Goal: Task Accomplishment & Management: Complete application form

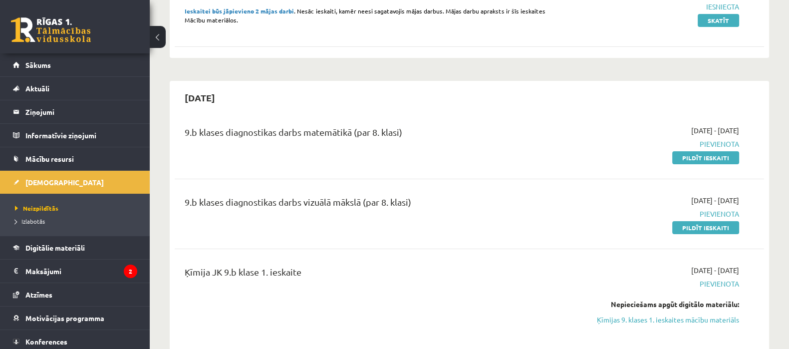
scroll to position [194, 0]
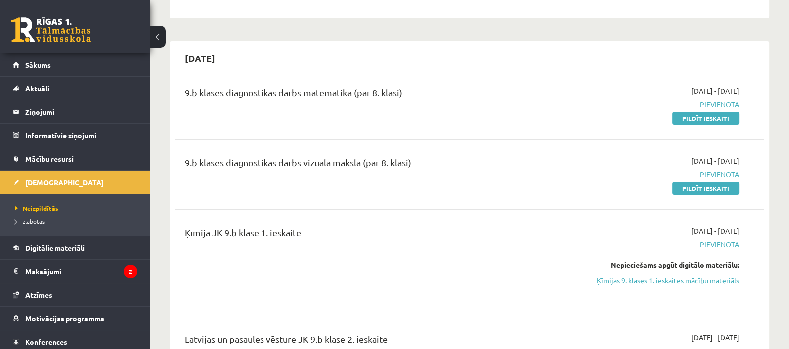
click at [695, 116] on link "Pildīt ieskaiti" at bounding box center [705, 118] width 67 height 13
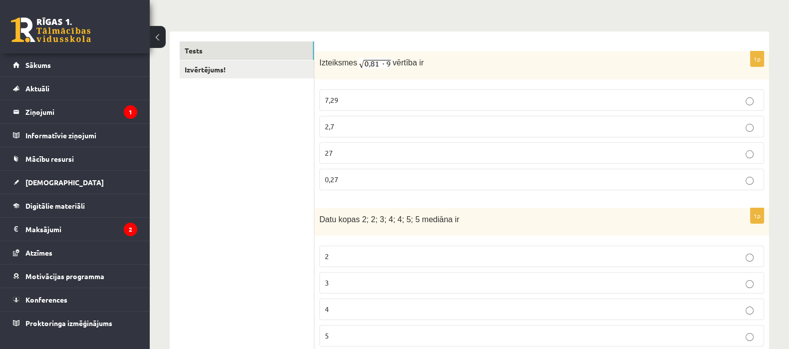
scroll to position [151, 0]
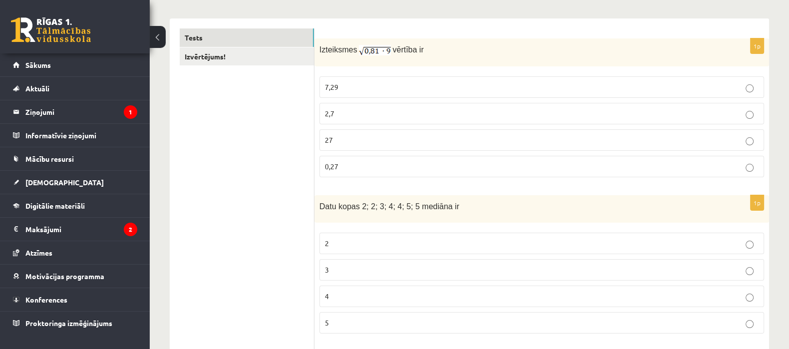
click at [451, 166] on p "0,27" at bounding box center [541, 166] width 433 height 10
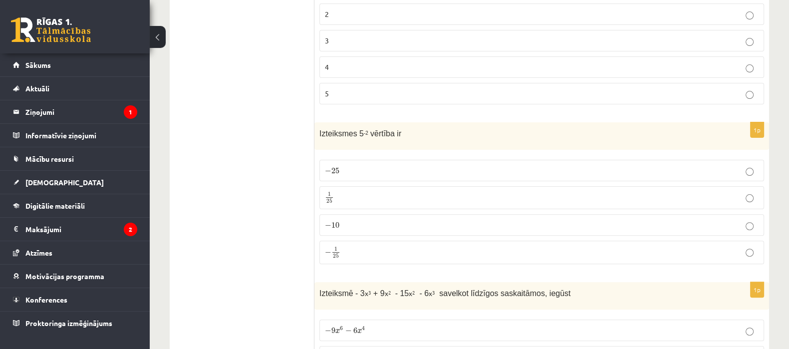
scroll to position [398, 0]
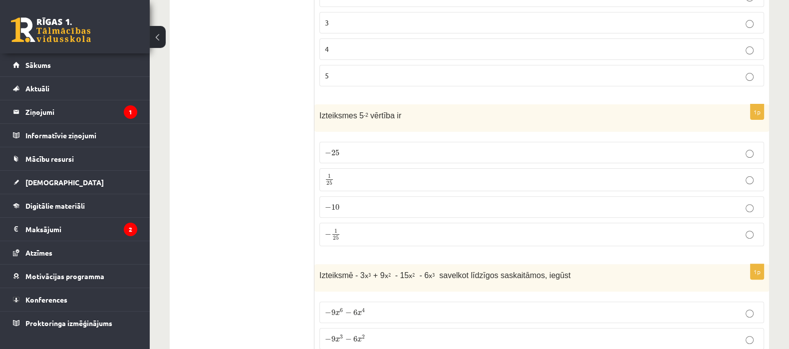
click at [334, 184] on label "1 25 1 25" at bounding box center [541, 179] width 444 height 23
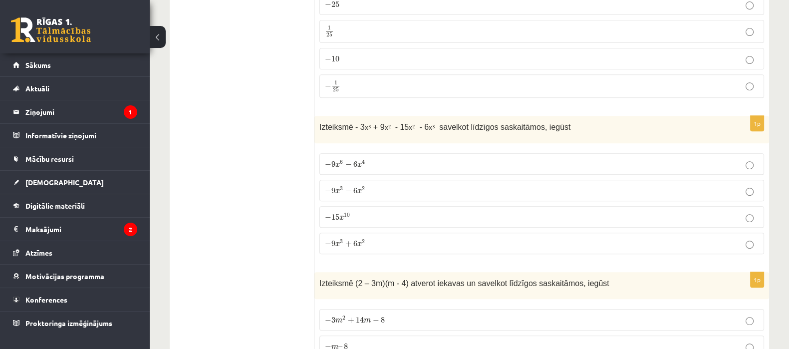
scroll to position [552, 0]
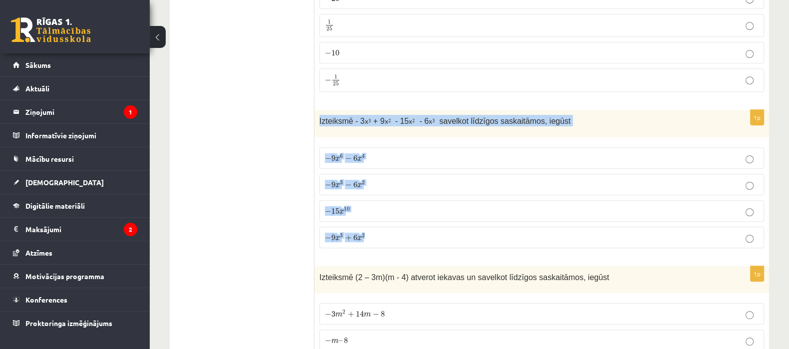
drag, startPoint x: 319, startPoint y: 118, endPoint x: 390, endPoint y: 239, distance: 140.0
click at [390, 239] on div "1p Izteiksmē - 3 x 3 + 9 x 2 - 15 x 2 - 6 x 3 savelkot līdzīgos saskaitāmos, ie…" at bounding box center [541, 183] width 454 height 146
copy div "Izteiksmē - 3 x 3 + 9 x 2 - 15 x 2 - 6 x 3 savelkot līdzīgos saskaitāmos, iegūs…"
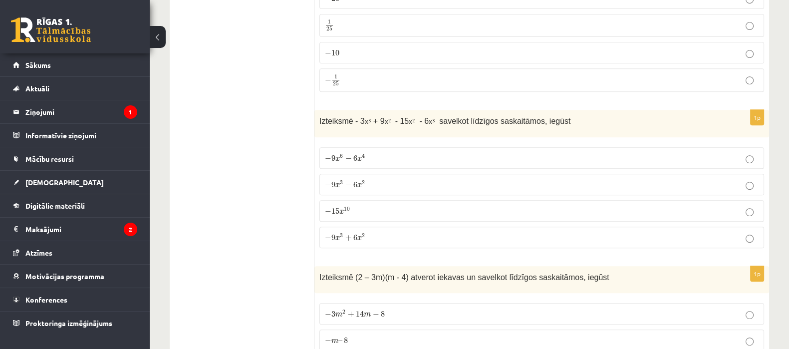
click at [389, 183] on p "− 9 x 3 − 6 x 2 − 9 x 3 − 6 x 2" at bounding box center [541, 184] width 433 height 10
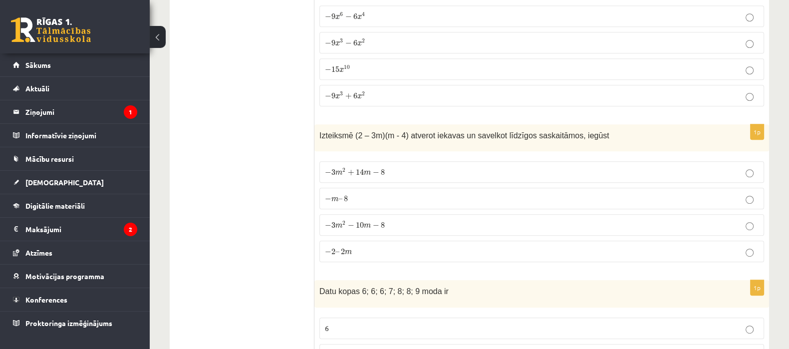
scroll to position [699, 0]
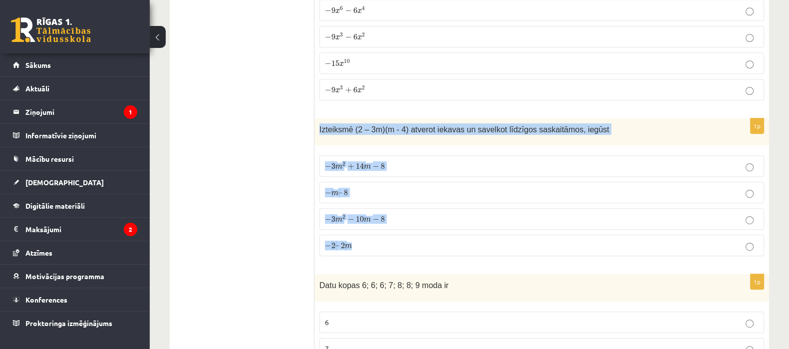
drag, startPoint x: 319, startPoint y: 127, endPoint x: 384, endPoint y: 239, distance: 130.0
click at [384, 239] on div "1p Izteiksmē (2 – 3m)(m - 4) atverot iekavas un savelkot līdzīgos saskaitāmos, …" at bounding box center [541, 191] width 454 height 146
copy div "Izteiksmē (2 – 3m)(m - 4) atverot iekavas un savelkot līdzīgos saskaitāmos, ieg…"
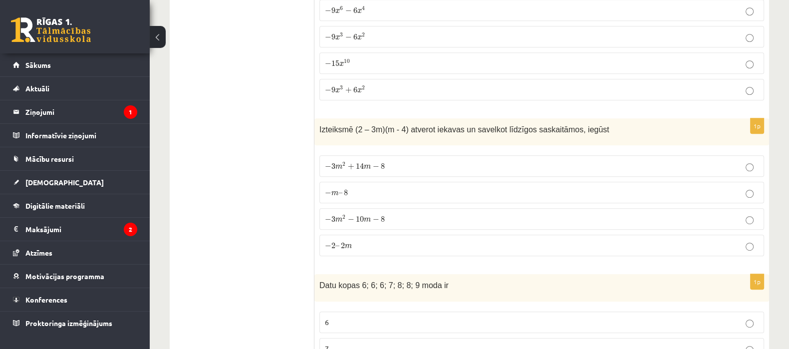
click at [415, 155] on label "− 3 m 2 + 14 m − 8 − 3 m 2 + 14 m − 8" at bounding box center [541, 165] width 444 height 21
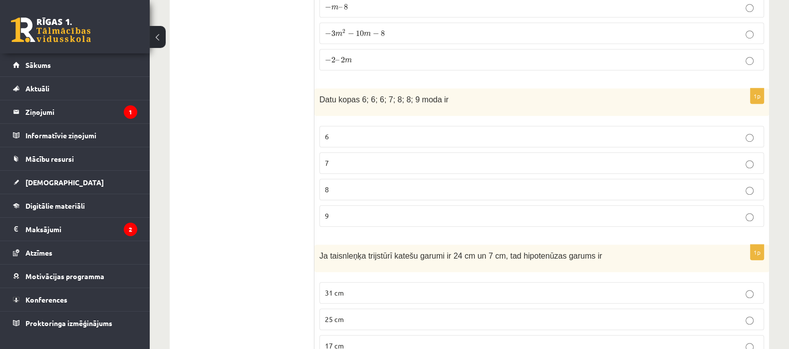
scroll to position [922, 0]
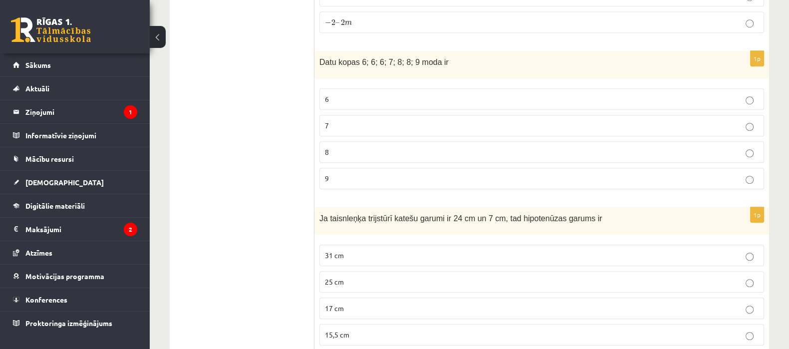
click at [627, 120] on p "7" at bounding box center [541, 125] width 433 height 10
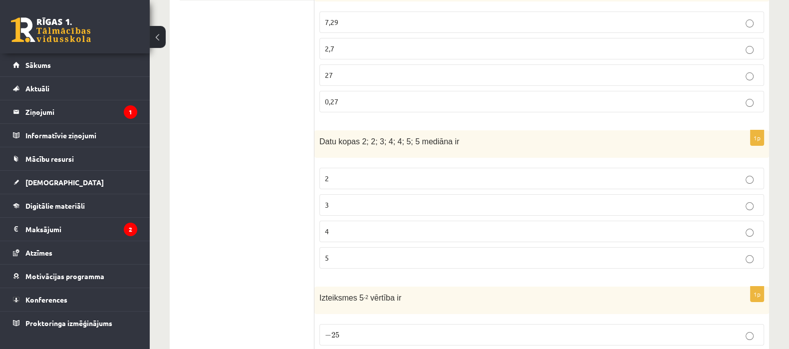
scroll to position [209, 0]
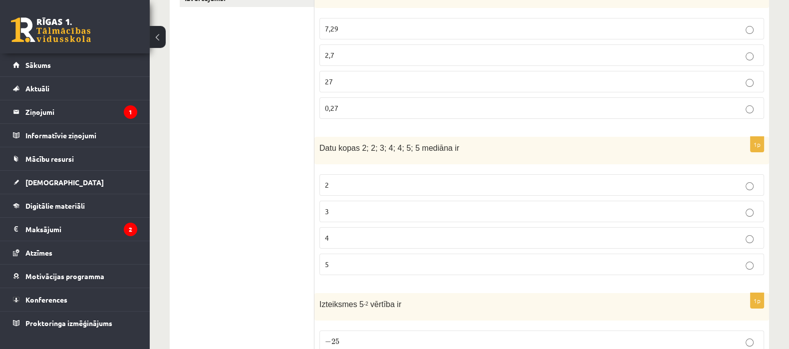
click at [374, 241] on label "4" at bounding box center [541, 237] width 444 height 21
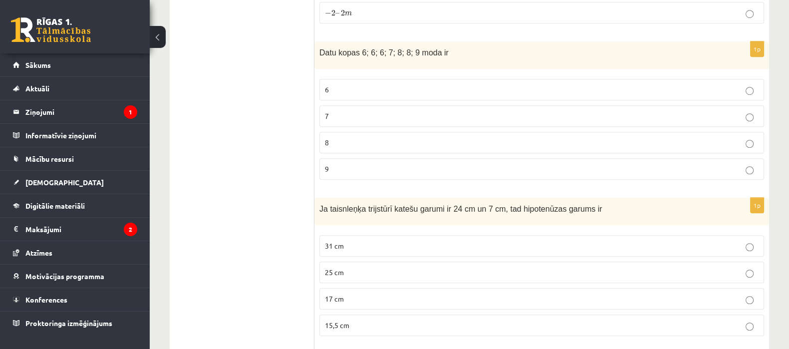
scroll to position [900, 0]
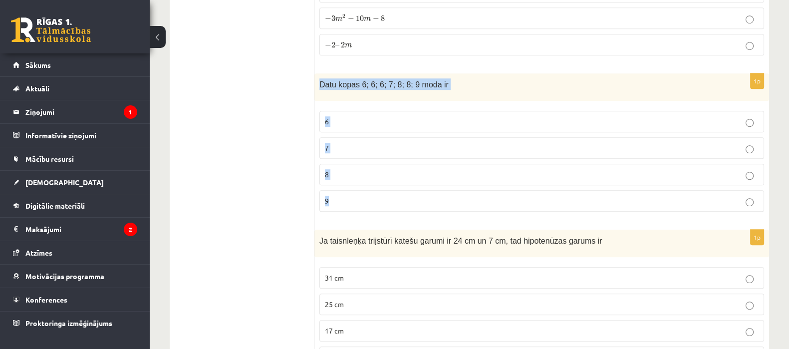
drag, startPoint x: 316, startPoint y: 75, endPoint x: 407, endPoint y: 181, distance: 139.7
click at [407, 181] on div "1p Datu kopas 6; 6; 6; 7; 8; 8; 9 moda ir 6 7 8 9" at bounding box center [541, 146] width 454 height 146
copy div "Datu kopas 6; 6; 6; 7; 8; 8; 9 moda ir 6 7 8 9"
click at [406, 116] on p "6" at bounding box center [541, 121] width 433 height 10
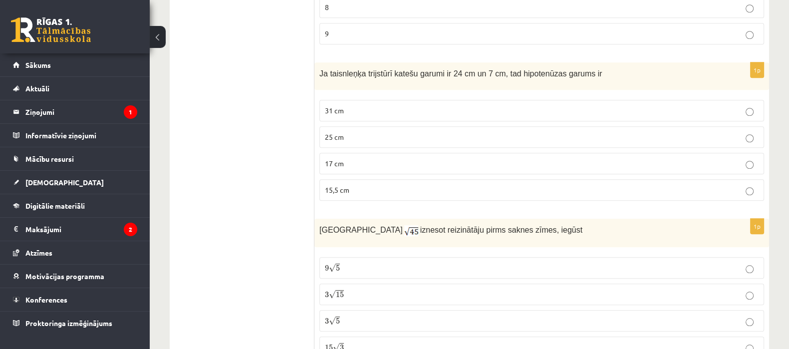
scroll to position [1079, 0]
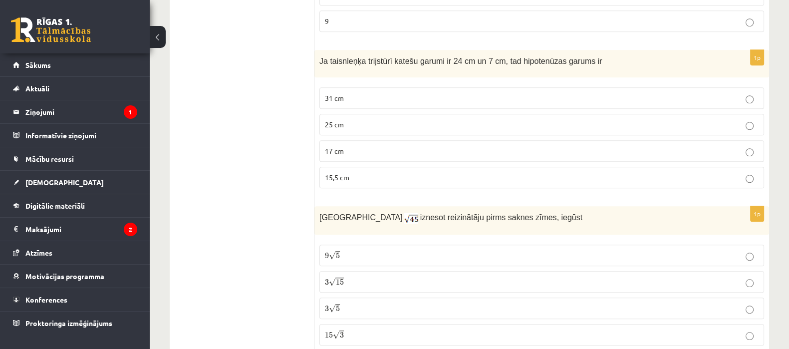
click at [755, 97] on p "31 cm" at bounding box center [541, 98] width 433 height 10
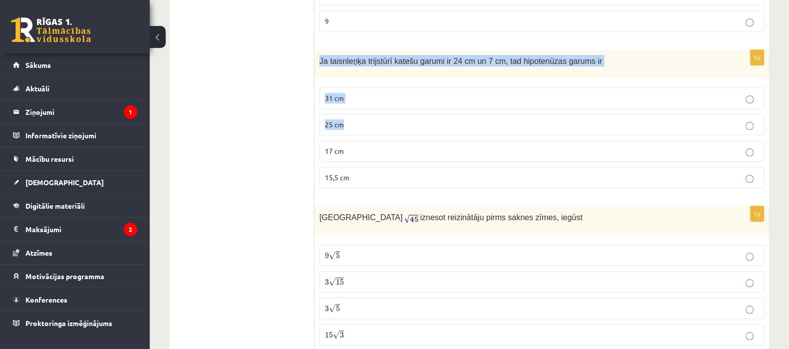
drag, startPoint x: 317, startPoint y: 56, endPoint x: 347, endPoint y: 119, distance: 69.2
click at [347, 118] on div "1p Ja taisnleņķa trijstūrī katešu garumi ir 24 cm un 7 cm, tad hipotenūzas garu…" at bounding box center [541, 123] width 454 height 146
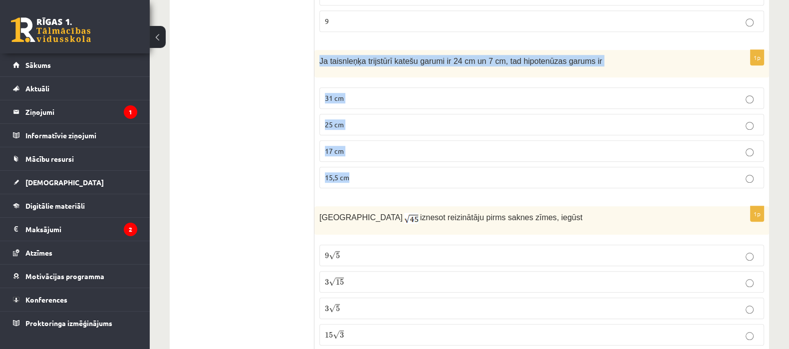
drag, startPoint x: 318, startPoint y: 53, endPoint x: 377, endPoint y: 182, distance: 141.1
click at [377, 182] on div "1p Ja taisnleņķa trijstūrī katešu garumi ir 24 cm un 7 cm, tad hipotenūzas garu…" at bounding box center [541, 123] width 454 height 146
copy div "Ja taisnleņķa trijstūrī katešu garumi ir 24 cm un 7 cm, tad hipotenūzas garums …"
click at [368, 120] on p "25 cm" at bounding box center [541, 124] width 433 height 10
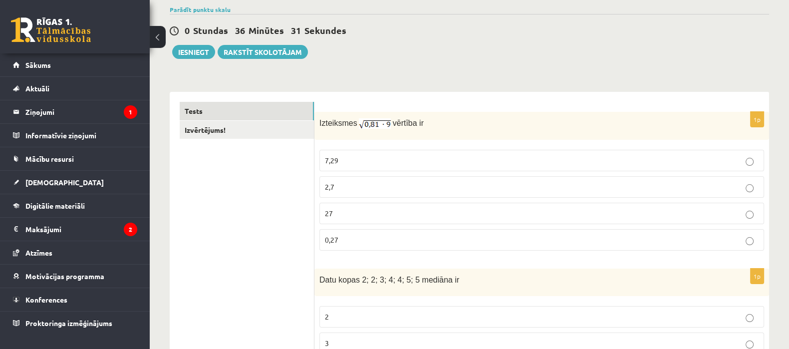
scroll to position [71, 0]
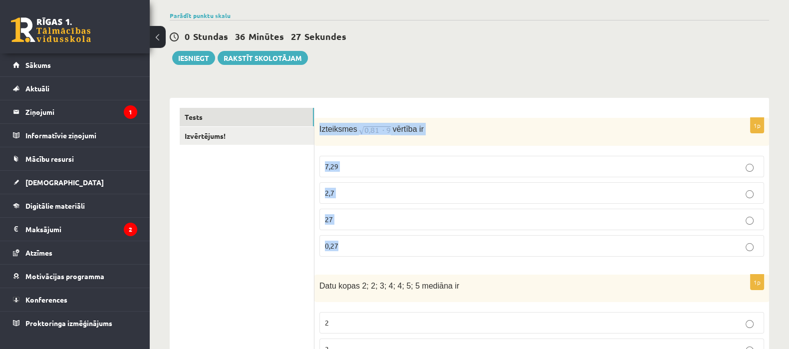
drag, startPoint x: 318, startPoint y: 128, endPoint x: 344, endPoint y: 234, distance: 109.5
click at [344, 234] on div "1p Izteiksmes vērtība ir 7,29 2,7 27 0,27" at bounding box center [541, 191] width 454 height 147
copy div "Izteiksmes vērtība ir 7,29 2,7 27 0,27"
drag, startPoint x: 377, startPoint y: 123, endPoint x: 411, endPoint y: 61, distance: 70.6
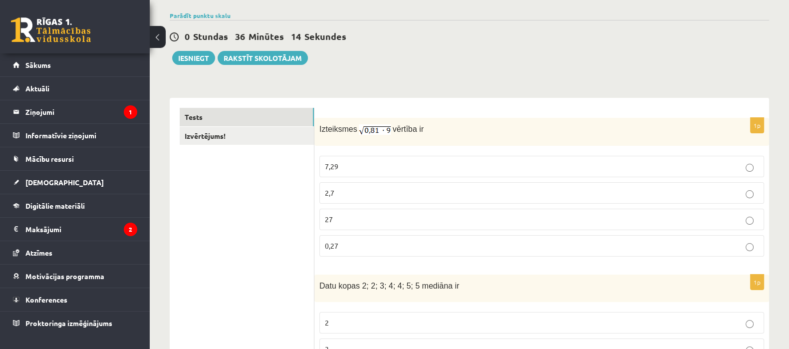
click at [411, 61] on div "0 Stundas 36 Minūtes 14 Sekundes Ieskaite saglabāta! Iesniegt Rakstīt skolotājam" at bounding box center [469, 42] width 599 height 45
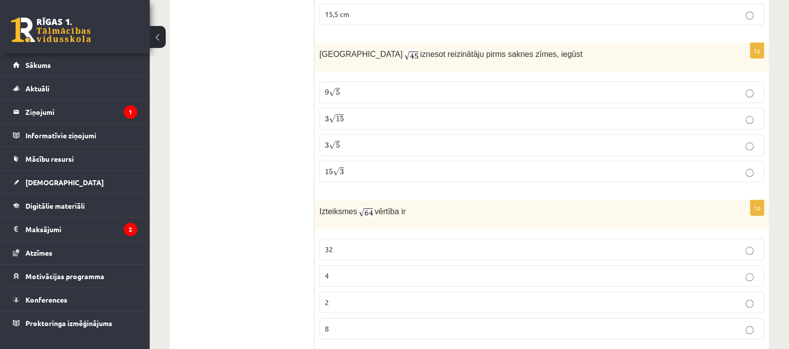
scroll to position [1267, 0]
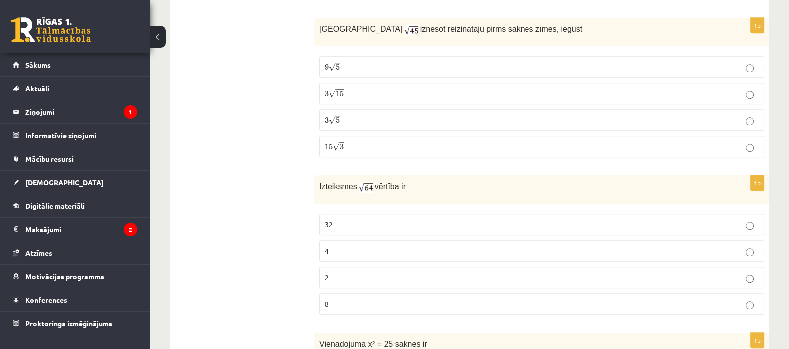
click at [339, 221] on label "32" at bounding box center [541, 223] width 444 height 21
click at [632, 225] on label "32" at bounding box center [541, 223] width 444 height 21
click at [621, 293] on label "8" at bounding box center [541, 303] width 444 height 21
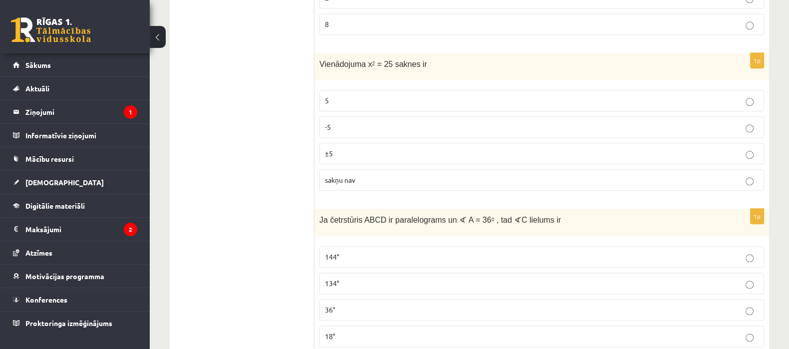
scroll to position [1559, 0]
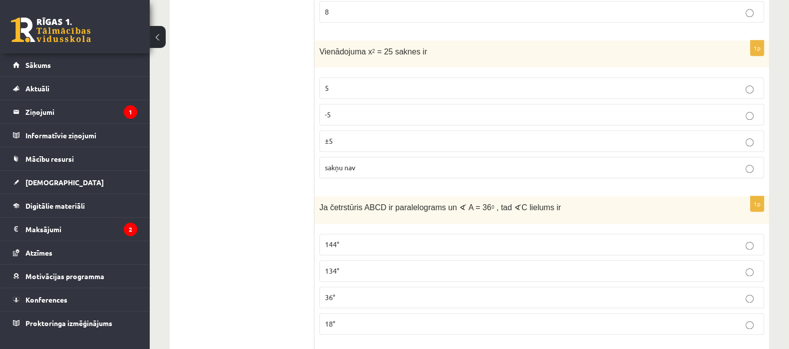
click at [366, 83] on p "5" at bounding box center [541, 88] width 433 height 10
drag, startPoint x: 321, startPoint y: 44, endPoint x: 370, endPoint y: 147, distance: 113.3
click at [370, 147] on div "1p Vienādojuma x 2 = 25 saknes ir 5 -5 ±5 sakņu nav" at bounding box center [541, 113] width 454 height 146
copy div "Vienādojuma x 2 = 25 saknes ir 5 -5 ±5 sakņu nav"
click at [408, 130] on label "±5" at bounding box center [541, 140] width 444 height 21
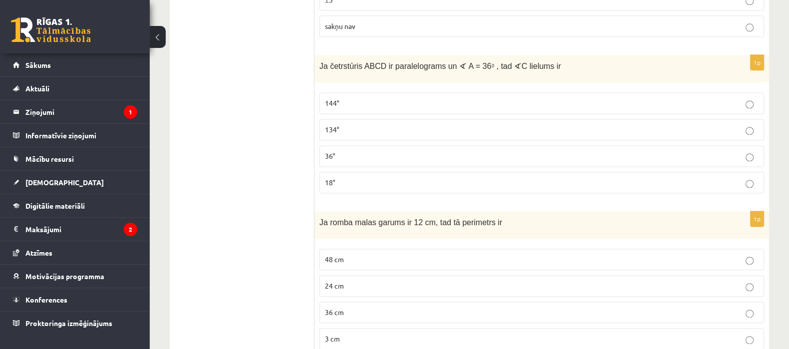
scroll to position [1713, 0]
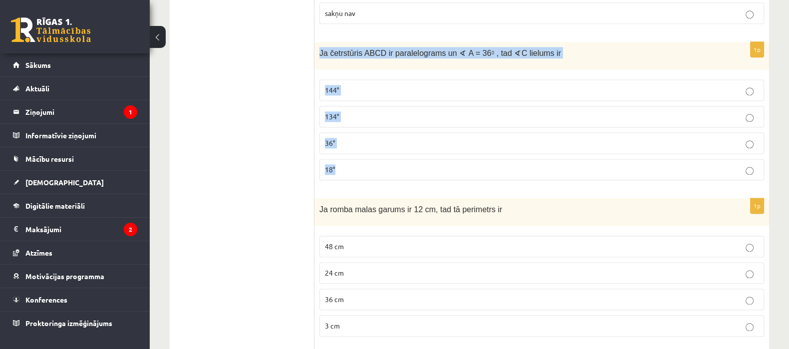
drag, startPoint x: 317, startPoint y: 37, endPoint x: 385, endPoint y: 165, distance: 144.1
click at [385, 165] on div "1p Ja četrstūris ABCD ir paralelograms un ∢ A = 36 0 , tad ∢ C lielums ir 144° …" at bounding box center [541, 115] width 454 height 146
copy div "Ja četrstūris ABCD ir paralelograms un ∢ A = 36 0 , tad ∢ C lielums ir 144° 134…"
click at [369, 138] on p "36°" at bounding box center [541, 143] width 433 height 10
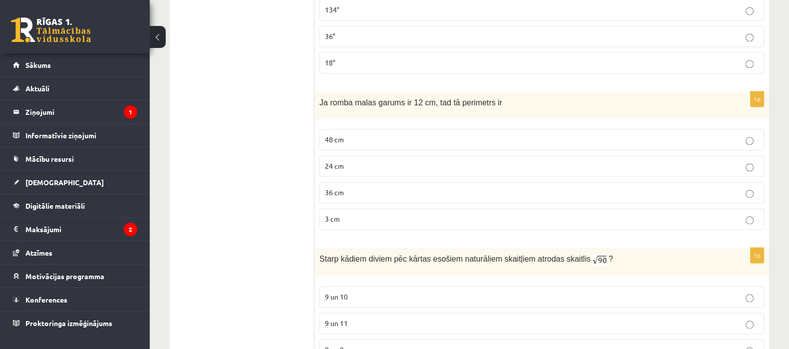
scroll to position [1833, 0]
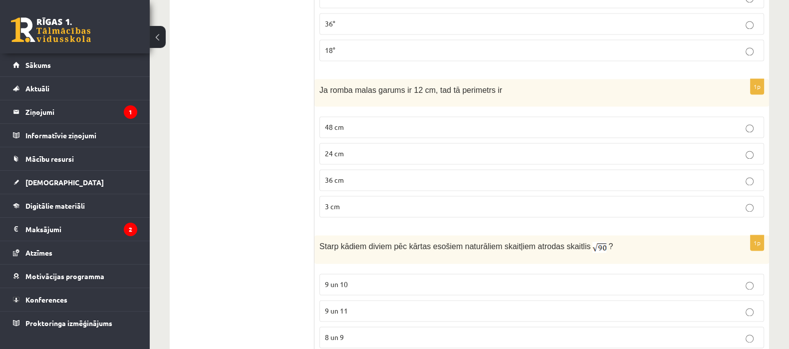
click at [436, 116] on label "48 cm" at bounding box center [541, 126] width 444 height 21
drag, startPoint x: 313, startPoint y: 79, endPoint x: 360, endPoint y: 123, distance: 64.9
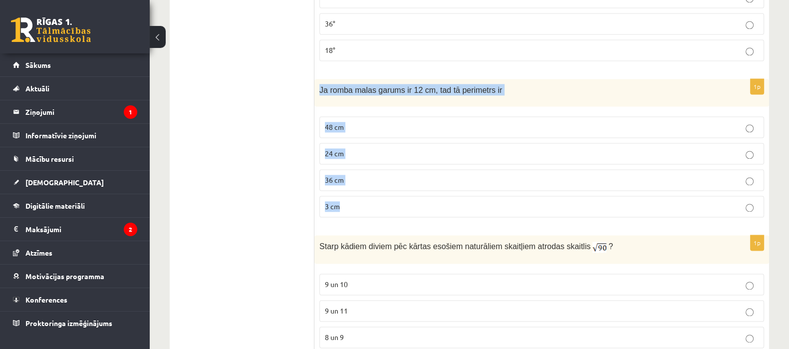
drag, startPoint x: 319, startPoint y: 77, endPoint x: 358, endPoint y: 197, distance: 126.3
click at [358, 197] on div "1p Ja romba malas garums ir 12 cm, tad tā perimetrs ir 48 cm 24 cm 36 cm 3 cm" at bounding box center [541, 152] width 454 height 146
copy div "Ja romba malas garums ir 12 cm, tad tā perimetrs ir 48 cm 24 cm 36 cm 3 cm"
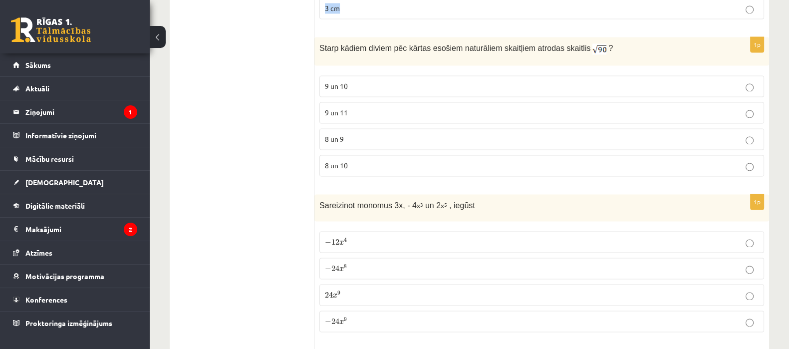
scroll to position [1999, 0]
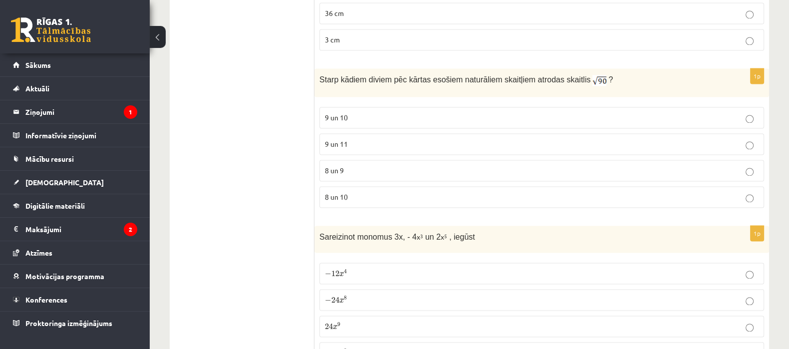
click at [362, 112] on p "9 un 10" at bounding box center [541, 117] width 433 height 10
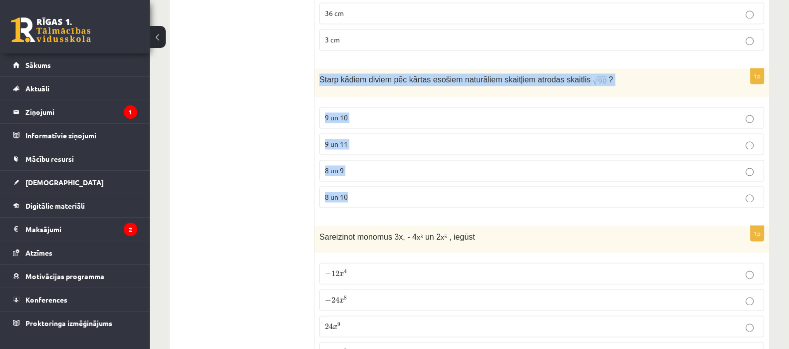
drag, startPoint x: 317, startPoint y: 57, endPoint x: 378, endPoint y: 194, distance: 149.6
click at [378, 194] on div "1p Starp kādiem diviem pēc kārtas esošiem naturāliem skaitļiem atrodas skaitlis…" at bounding box center [541, 141] width 454 height 147
copy div "Starp kādiem diviem pēc kārtas esošiem naturāliem skaitļiem atrodas skaitlis ? …"
click at [615, 73] on p "Starp kādiem diviem pēc kārtas esošiem naturāliem skaitļiem atrodas skaitlis ?" at bounding box center [516, 79] width 395 height 12
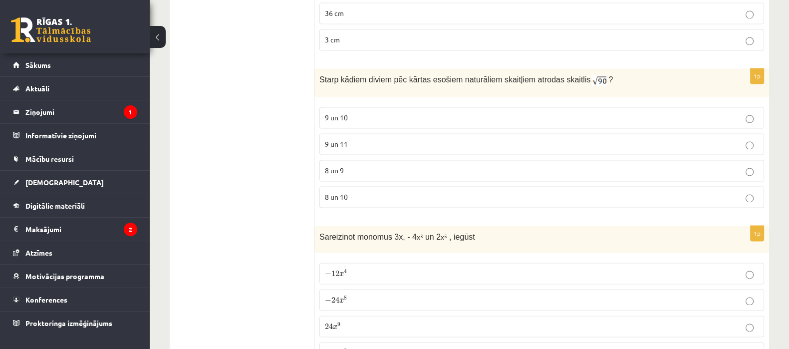
click at [443, 113] on label "9 un 10" at bounding box center [541, 117] width 444 height 21
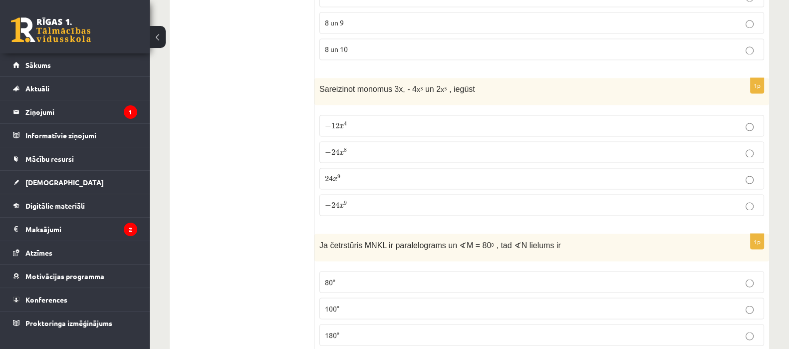
scroll to position [2153, 0]
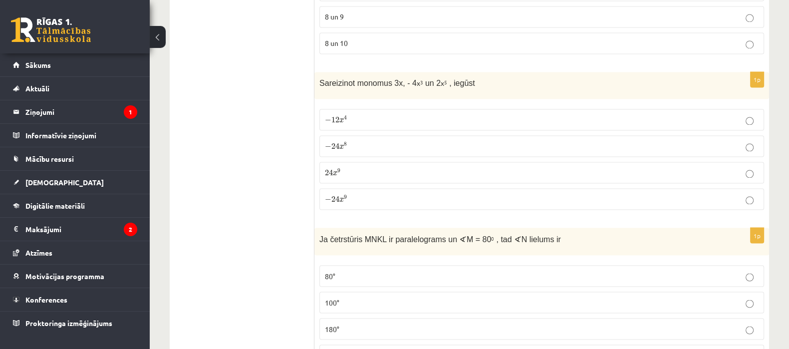
click at [462, 141] on p "− 24 x 8 − 24 x 8" at bounding box center [541, 146] width 433 height 10
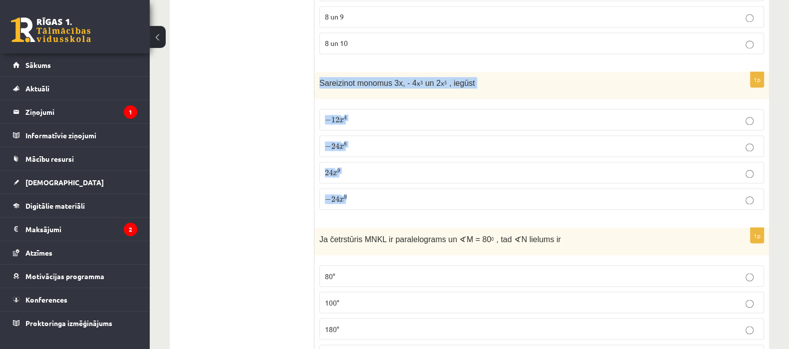
drag, startPoint x: 315, startPoint y: 64, endPoint x: 372, endPoint y: 180, distance: 128.9
click at [372, 180] on div "1p Sareizinot monomus 3x, - 4 x 3 un 2 x 5 , iegūst − 12 x 4 − 12 x 4 − 24 x 8 …" at bounding box center [541, 145] width 454 height 146
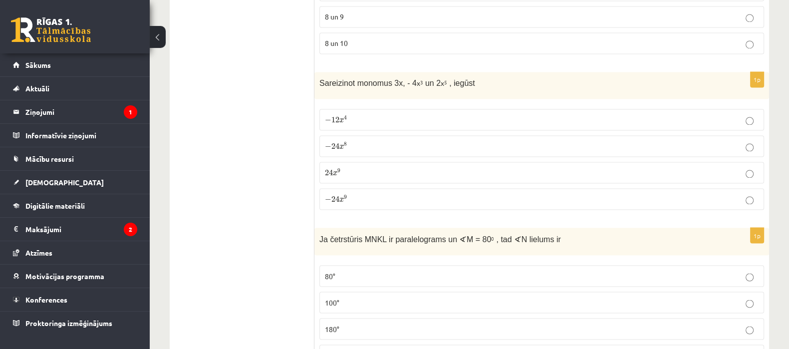
click at [372, 194] on p "− 24 x 9 − 24 x 9" at bounding box center [541, 199] width 433 height 10
click at [370, 194] on p "− 24 x 9 − 24 x 9" at bounding box center [541, 199] width 433 height 10
click at [367, 167] on p "24 x 9 24 x 9" at bounding box center [541, 172] width 433 height 10
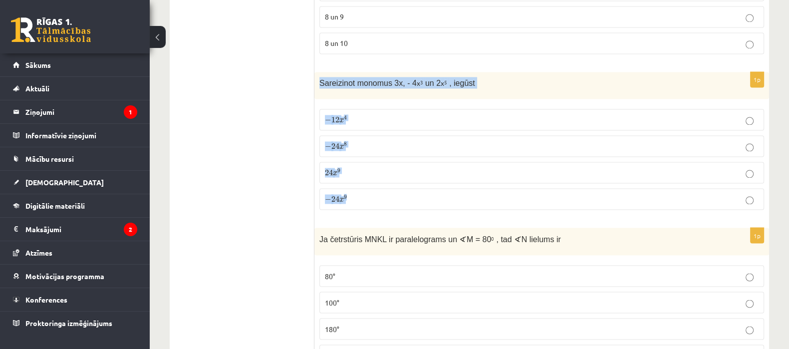
drag, startPoint x: 319, startPoint y: 67, endPoint x: 351, endPoint y: 174, distance: 111.9
click at [351, 174] on div "1p Sareizinot monomus 3x, - 4 x 3 un 2 x 5 , iegūst − 12 x 4 − 12 x 4 − 24 x 8 …" at bounding box center [541, 145] width 454 height 146
copy div "Sareizinot monomus 3x, - 4 x 3 un 2 x 5 , iegūst − 12 x 4 − 12 x 4 − 24 x 8 − 2…"
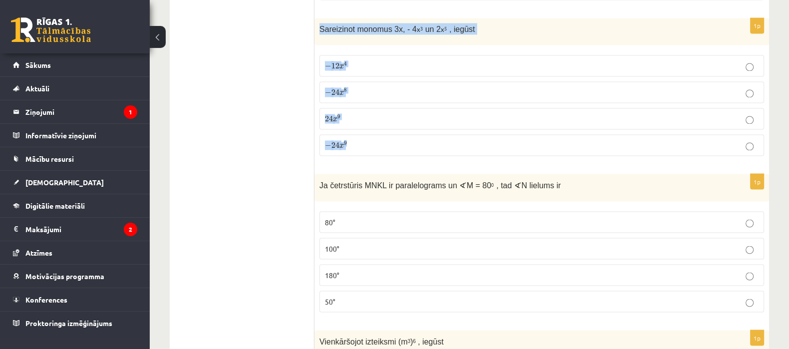
scroll to position [2269, 0]
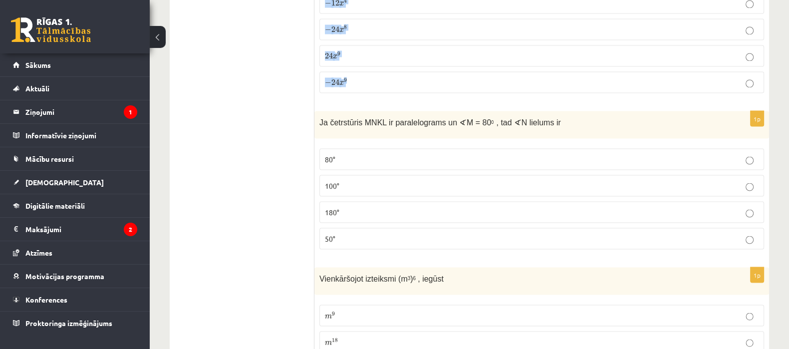
click at [262, 238] on ul "Tests Izvērtējums!" at bounding box center [247, 283] width 135 height 4746
click at [359, 153] on label "80°" at bounding box center [541, 158] width 444 height 21
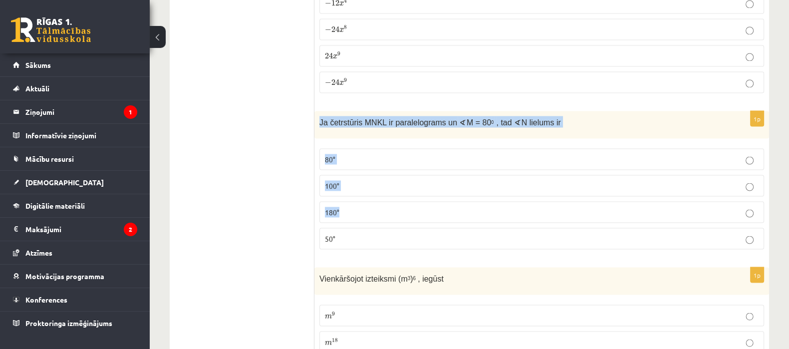
drag, startPoint x: 318, startPoint y: 106, endPoint x: 356, endPoint y: 184, distance: 87.2
click at [356, 184] on div "1p Ja četrstūris MNKL ir paralelograms un ∢ M = 80 0 , tad ∢ N lielums ir 80° 1…" at bounding box center [541, 184] width 454 height 146
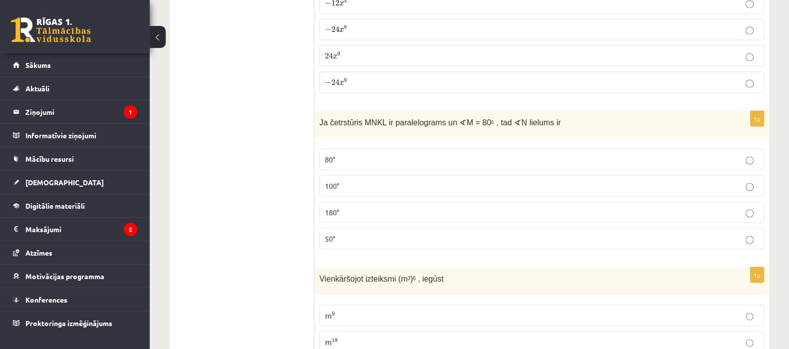
click at [287, 191] on ul "Tests Izvērtējums!" at bounding box center [247, 283] width 135 height 4746
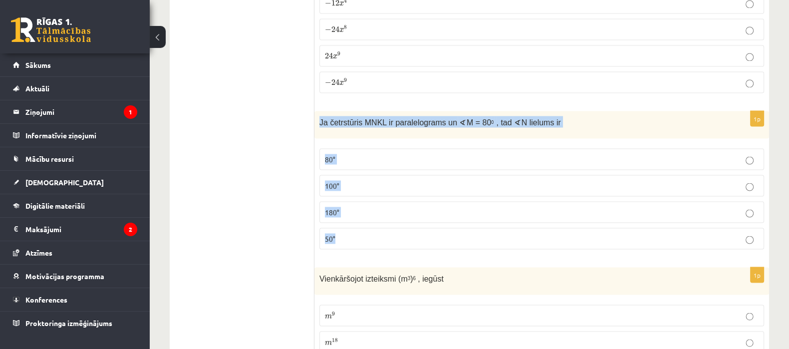
drag, startPoint x: 320, startPoint y: 110, endPoint x: 364, endPoint y: 225, distance: 123.5
click at [364, 225] on div "1p Ja četrstūris MNKL ir paralelograms un ∢ M = 80 0 , tad ∢ N lielums ir 80° 1…" at bounding box center [541, 184] width 454 height 146
click at [447, 178] on label "100°" at bounding box center [541, 185] width 444 height 21
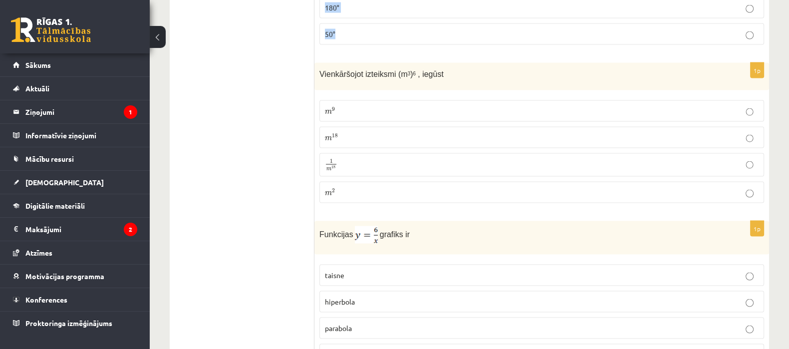
scroll to position [2389, 0]
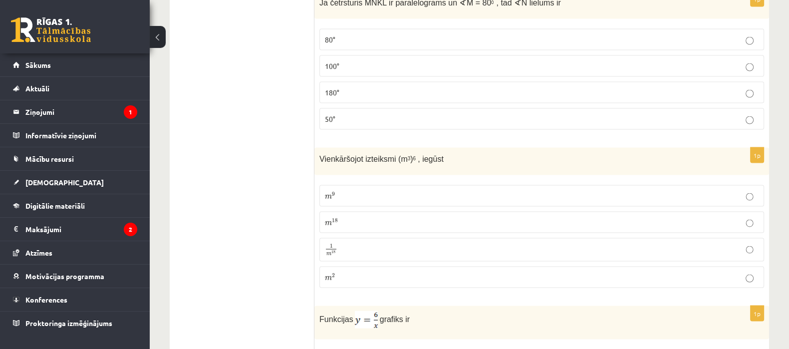
drag, startPoint x: 319, startPoint y: 143, endPoint x: 332, endPoint y: 160, distance: 21.3
click at [324, 151] on div "Vienkāršojot izteiksmi (m 3 ) 6 , iegūst" at bounding box center [541, 161] width 454 height 27
drag, startPoint x: 348, startPoint y: 181, endPoint x: 349, endPoint y: 193, distance: 12.0
click at [349, 191] on label "m 9 m 9" at bounding box center [541, 195] width 444 height 21
drag, startPoint x: 314, startPoint y: 140, endPoint x: 341, endPoint y: 172, distance: 42.1
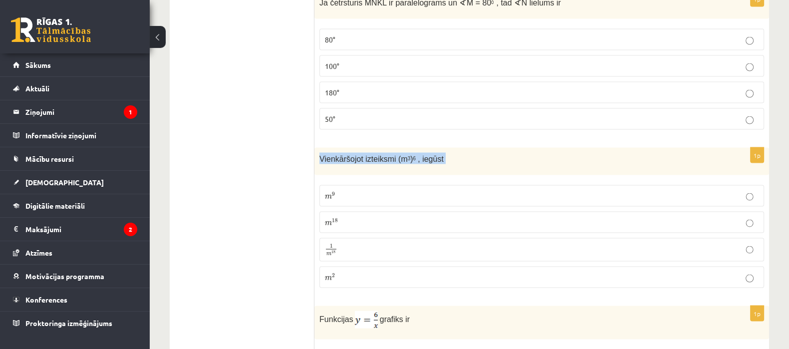
click at [335, 165] on div "1p Vienkāršojot izteiksmi (m 3 ) 6 , iegūst m 9 m 9 m 18 m 18 1 m 18 1 m 18 m 2…" at bounding box center [541, 222] width 454 height 148
click at [339, 180] on fieldset "m 9 m 9 m 18 m 18 1 m 18 1 m 18 m 2 m 2" at bounding box center [541, 235] width 444 height 111
click at [341, 185] on label "m 9 m 9" at bounding box center [541, 195] width 444 height 21
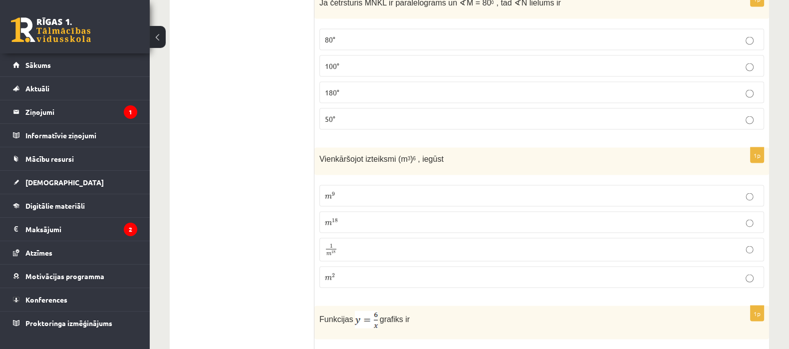
click at [306, 157] on ul "Tests Izvērtējums!" at bounding box center [247, 163] width 135 height 4746
drag, startPoint x: 319, startPoint y: 145, endPoint x: 327, endPoint y: 164, distance: 20.4
click at [327, 164] on div "1p Vienkāršojot izteiksmi (m 3 ) 6 , iegūst m 9 m 9 m 18 m 18 1 m 18 1 m 18 m 2…" at bounding box center [541, 222] width 454 height 148
drag, startPoint x: 318, startPoint y: 142, endPoint x: 352, endPoint y: 277, distance: 139.4
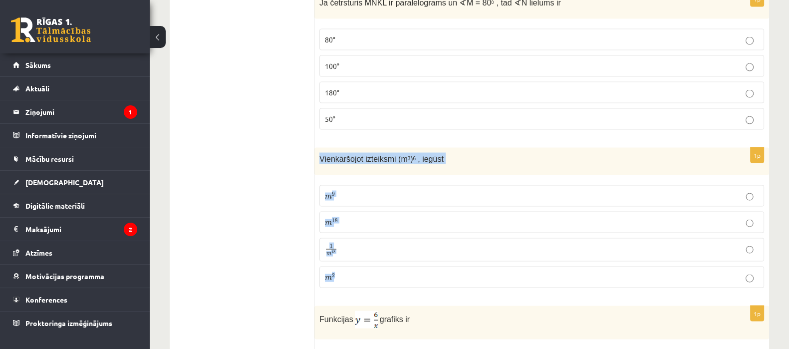
click at [352, 277] on div "1p Vienkāršojot izteiksmi (m 3 ) 6 , iegūst m 9 m 9 m 18 m 18 1 m 18 1 m 18 m 2…" at bounding box center [541, 222] width 454 height 148
click at [287, 248] on ul "Tests Izvērtējums!" at bounding box center [247, 163] width 135 height 4746
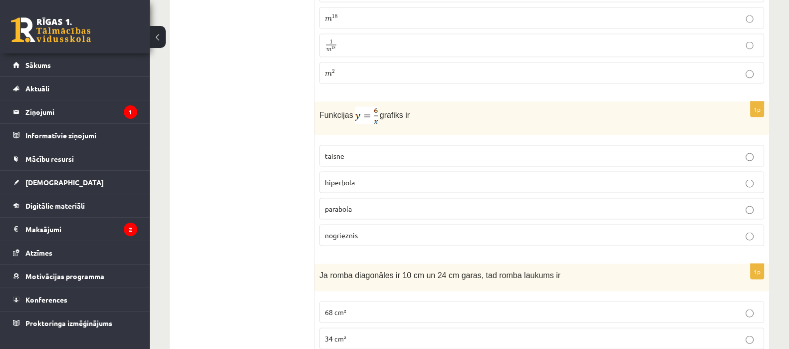
scroll to position [2599, 0]
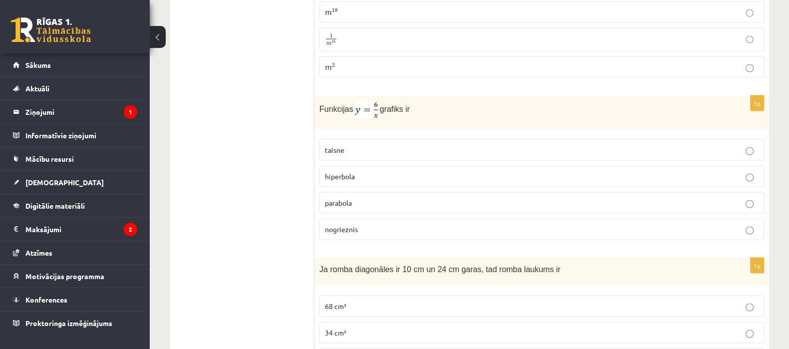
click at [369, 139] on label "taisne" at bounding box center [541, 149] width 444 height 21
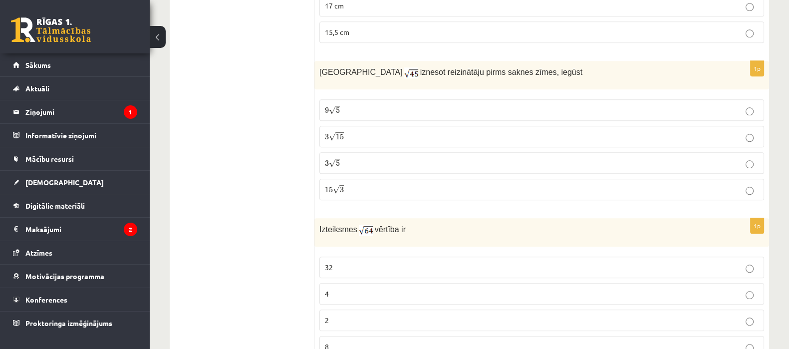
scroll to position [1206, 0]
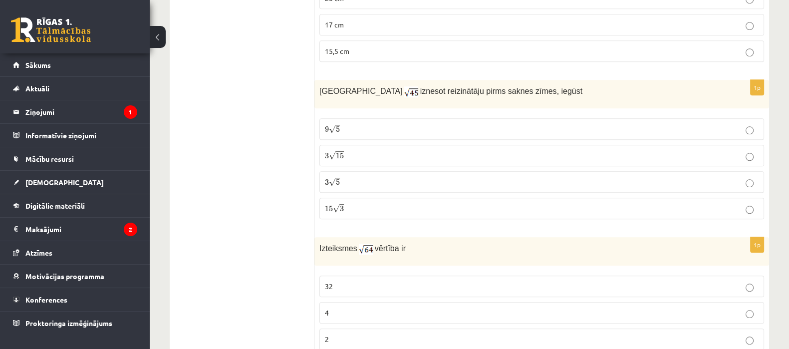
click at [371, 150] on p "3 √ 15 3 15" at bounding box center [541, 155] width 433 height 10
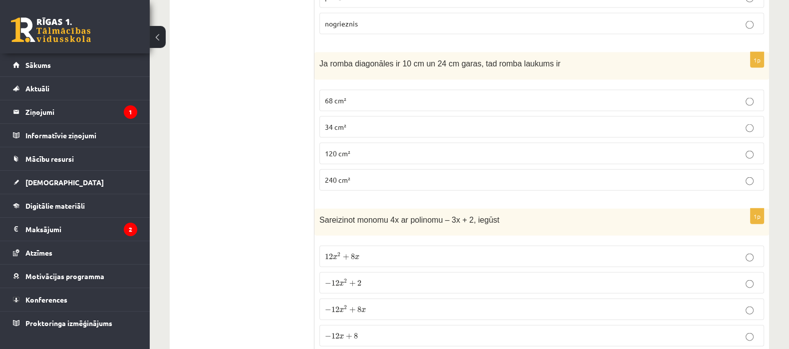
scroll to position [2798, 0]
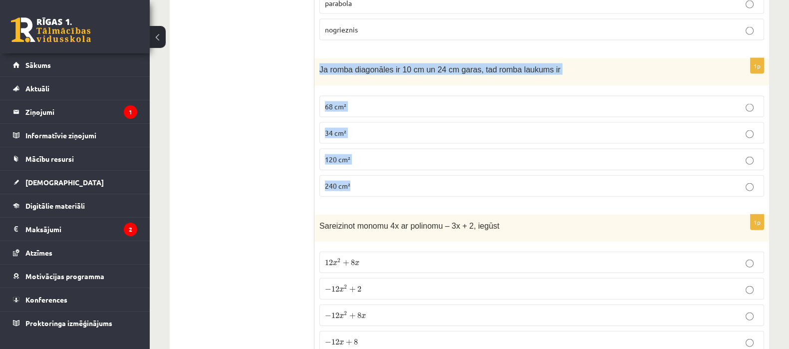
drag, startPoint x: 317, startPoint y: 50, endPoint x: 378, endPoint y: 156, distance: 122.0
click at [378, 156] on div "1p Ja romba diagonāles ir 10 cm un 24 cm garas, tad romba laukums ir 68 cm² 34 …" at bounding box center [541, 131] width 454 height 146
click at [375, 154] on p "120 cm²" at bounding box center [541, 159] width 433 height 10
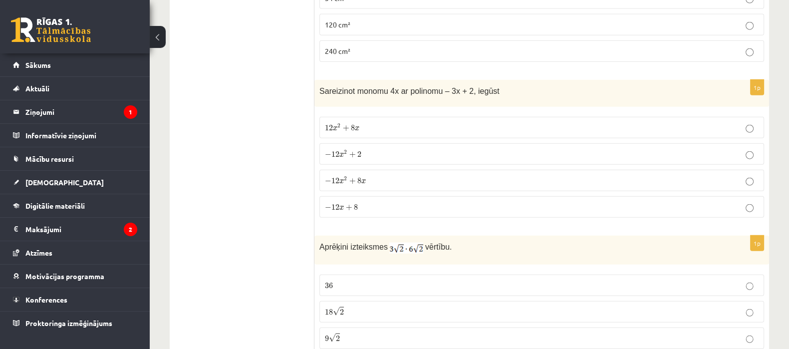
scroll to position [2964, 0]
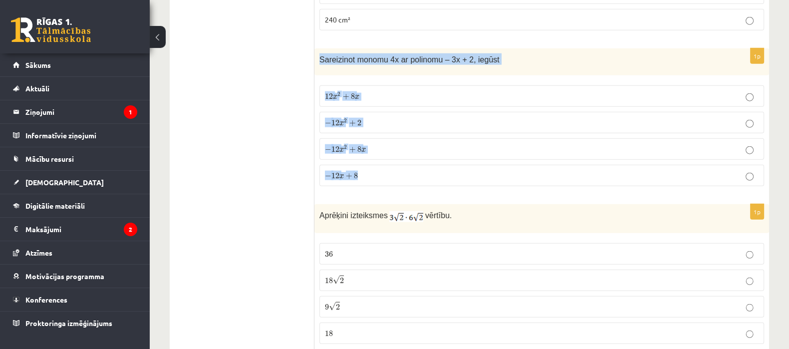
drag, startPoint x: 321, startPoint y: 41, endPoint x: 362, endPoint y: 147, distance: 113.8
click at [362, 147] on div "1p Sareizinot monomu 4x ar polinomu – 3x + 2, iegūst 12 x 2 + 8 x 12 x 2 + 8 x …" at bounding box center [541, 121] width 454 height 146
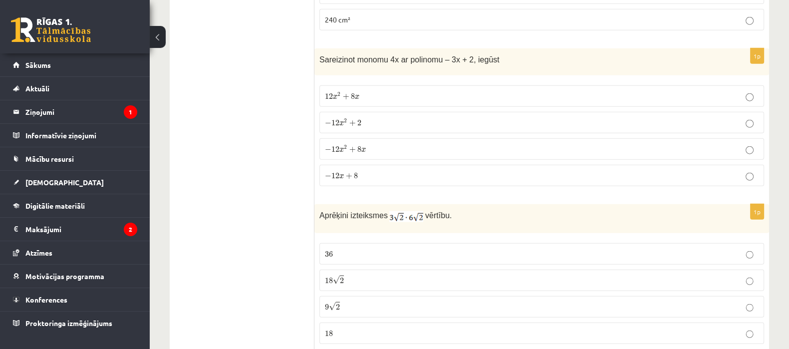
click at [367, 80] on fieldset "12 x 2 + 8 x 12 x 2 + 8 x − 12 x 2 + 2 − 12 x 2 + 2 − 12 x 2 + 8 x − 12 x 2 + 8…" at bounding box center [541, 134] width 444 height 109
click at [369, 85] on label "12 x 2 + 8 x 12 x 2 + 8 x" at bounding box center [541, 95] width 444 height 21
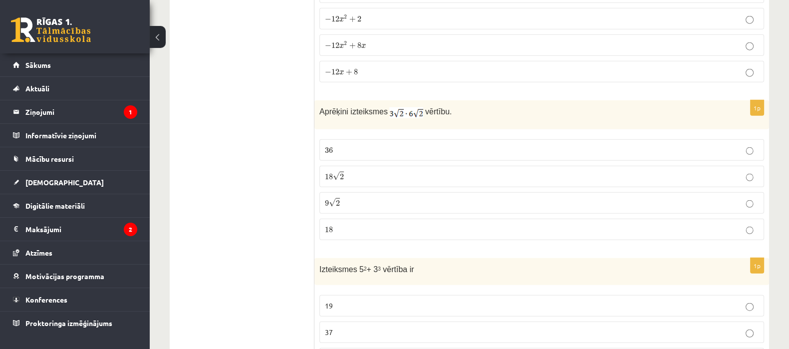
scroll to position [3093, 0]
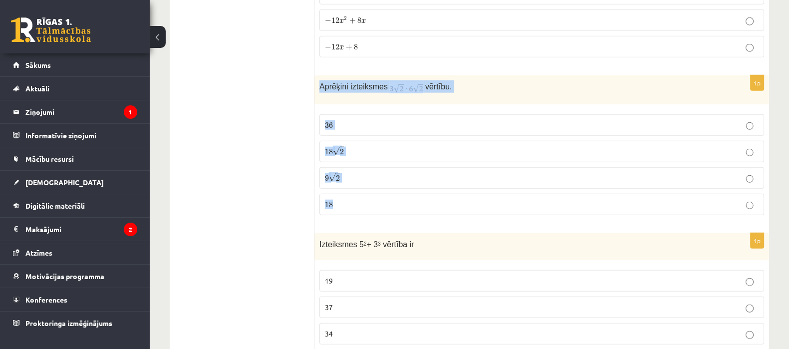
drag, startPoint x: 317, startPoint y: 66, endPoint x: 329, endPoint y: 196, distance: 130.2
click at [329, 196] on div "1p Aprēķini izteiksmes vērtību. 36 36 18 √ 2 18 2 9 √ 2 9 2 18 18" at bounding box center [541, 148] width 454 height 147
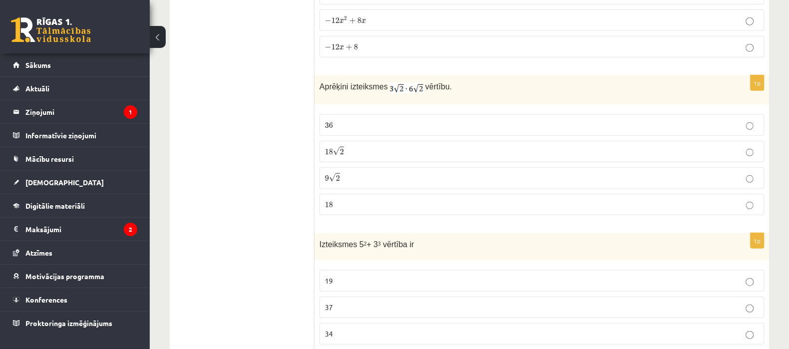
click at [364, 173] on p "9 √ 2 9 2" at bounding box center [541, 178] width 433 height 10
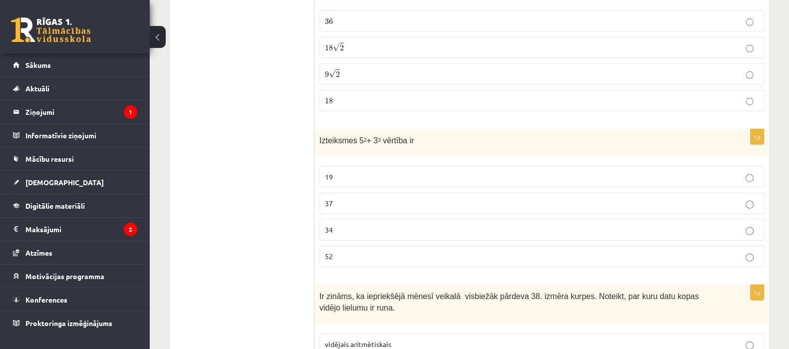
scroll to position [3209, 0]
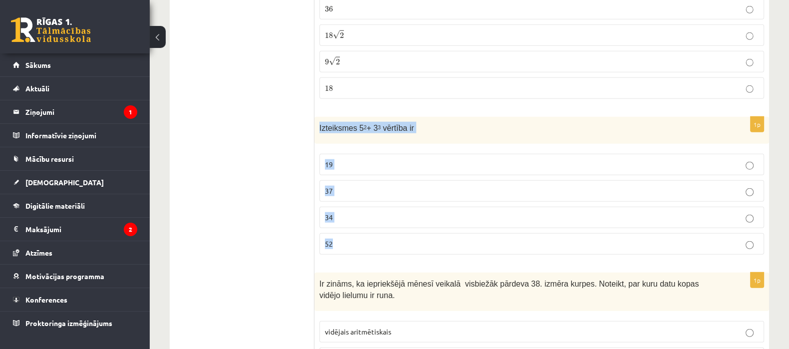
drag, startPoint x: 317, startPoint y: 107, endPoint x: 338, endPoint y: 233, distance: 127.5
click at [338, 233] on div "1p Izteiksmes 5 2 + 3 3 vērtība ir 19 37 34 52" at bounding box center [541, 190] width 454 height 146
click at [360, 238] on p "52" at bounding box center [541, 243] width 433 height 10
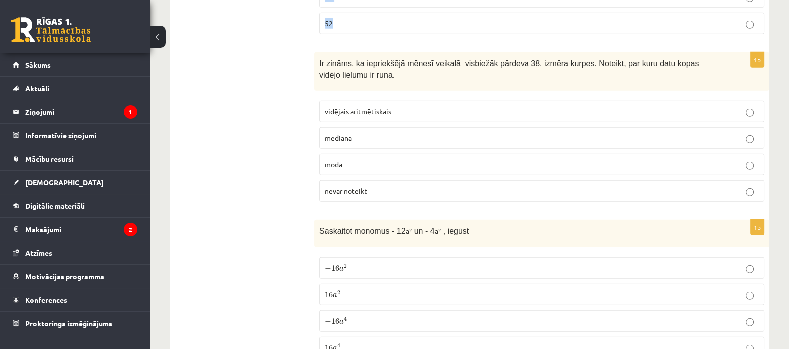
scroll to position [3448, 0]
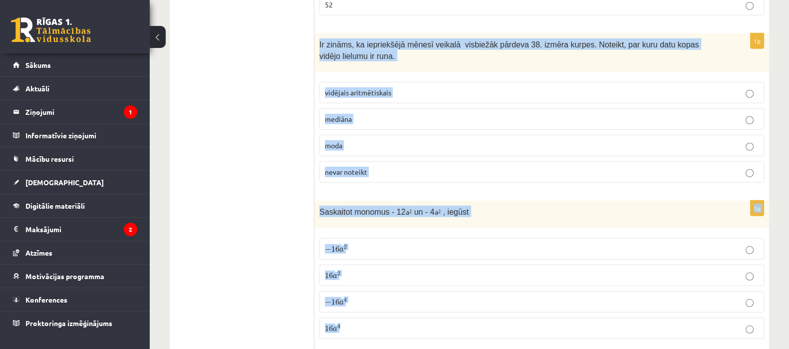
drag, startPoint x: 319, startPoint y: 18, endPoint x: 400, endPoint y: 312, distance: 304.7
click at [358, 238] on label "− 16 a 2 − 16 a 2" at bounding box center [541, 248] width 444 height 21
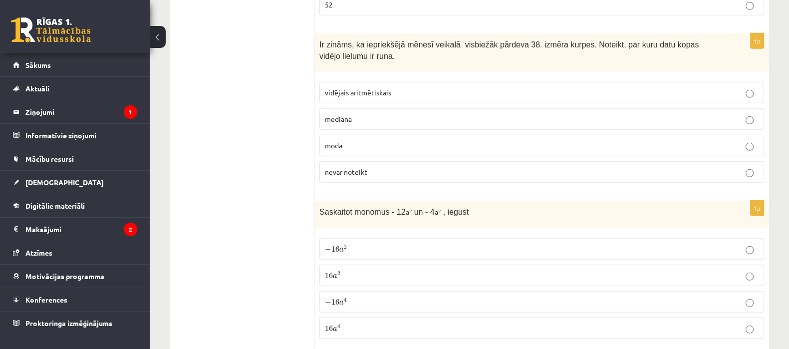
click at [375, 135] on label "moda" at bounding box center [541, 145] width 444 height 21
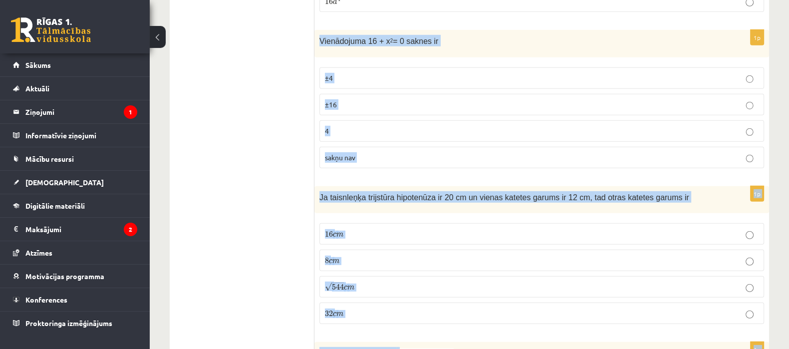
scroll to position [3776, 0]
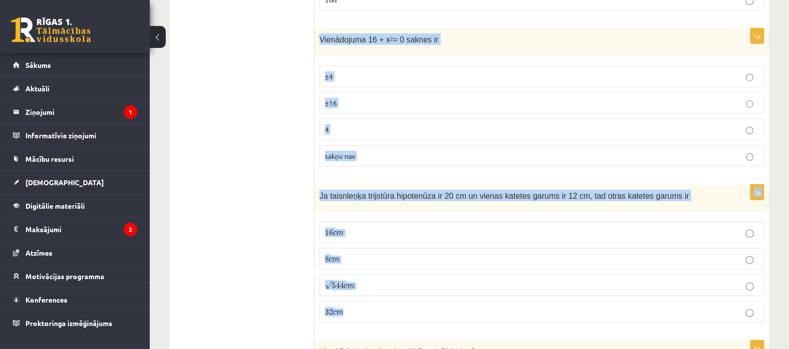
drag, startPoint x: 316, startPoint y: 108, endPoint x: 371, endPoint y: 282, distance: 182.5
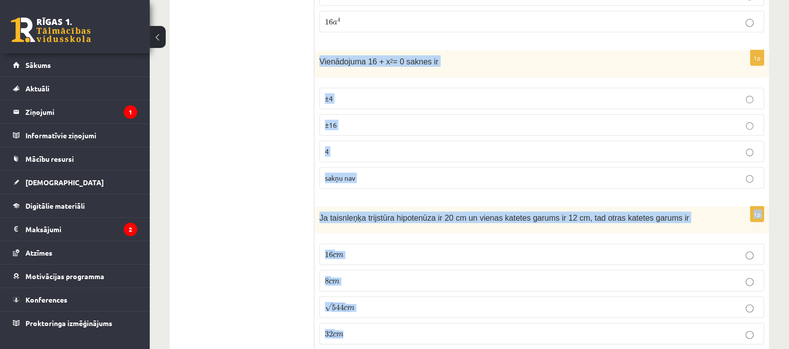
scroll to position [3760, 0]
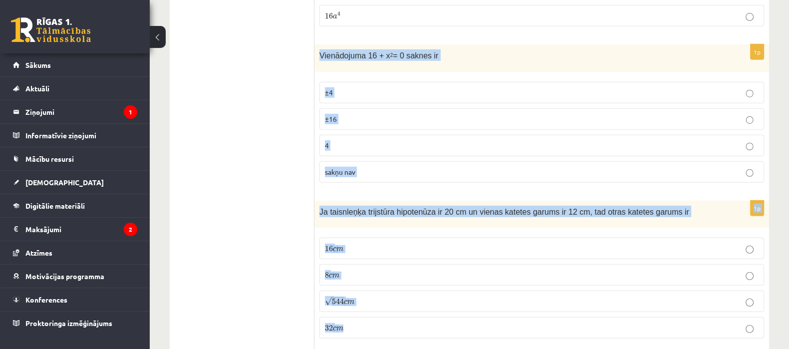
click at [355, 243] on p "16 c m 16 c m" at bounding box center [541, 248] width 433 height 10
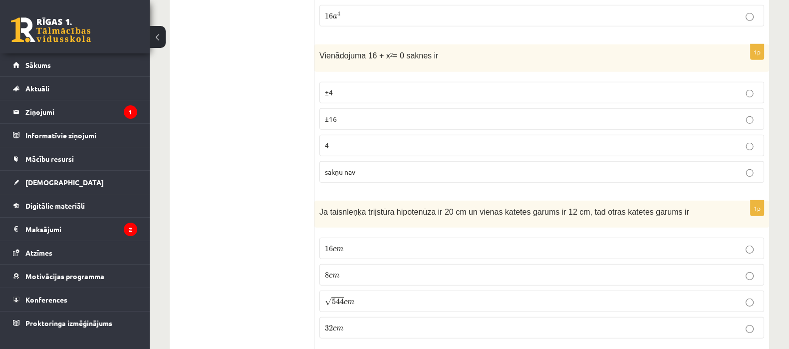
click at [367, 167] on p "sakņu nav" at bounding box center [541, 172] width 433 height 10
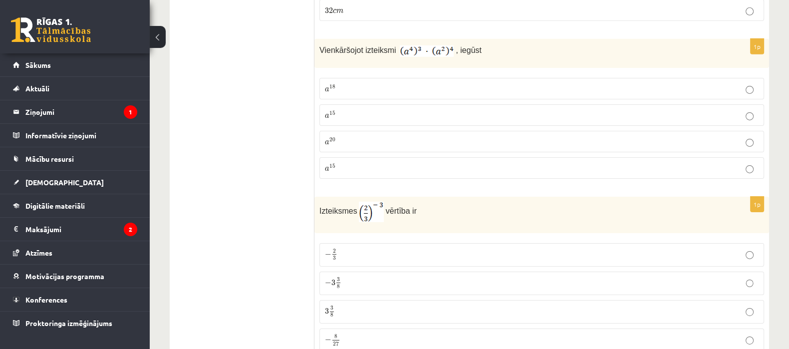
scroll to position [4084, 0]
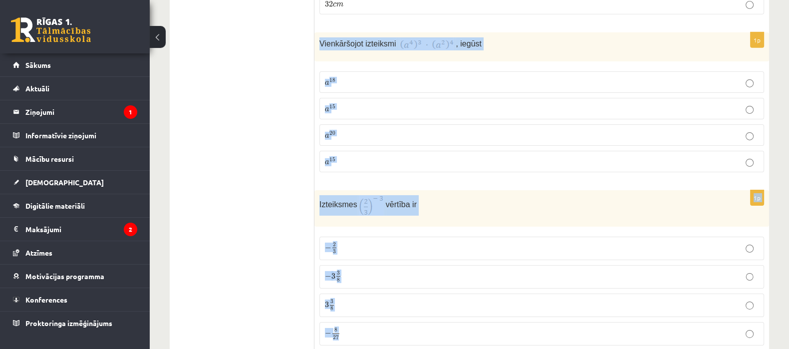
drag, startPoint x: 318, startPoint y: 18, endPoint x: 382, endPoint y: 300, distance: 288.5
click at [484, 37] on p "Vienkāršojot izteiksmi , iegūst" at bounding box center [516, 43] width 395 height 13
click at [486, 32] on div "Vienkāršojot izteiksmi , iegūst" at bounding box center [541, 46] width 454 height 29
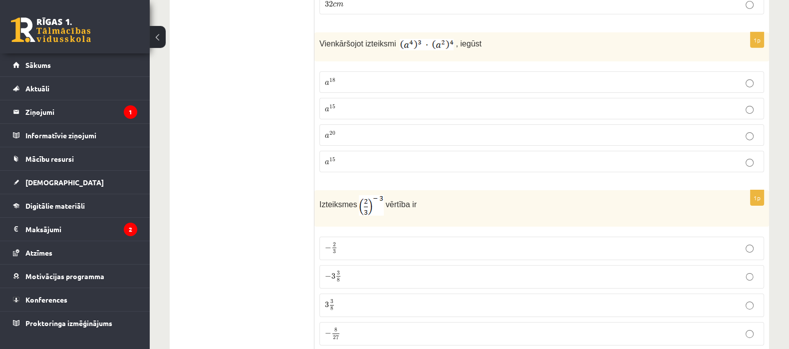
click at [367, 242] on p "− 2 3 − 2 3" at bounding box center [541, 248] width 433 height 12
click at [388, 156] on p "a 15 a 15" at bounding box center [541, 161] width 433 height 10
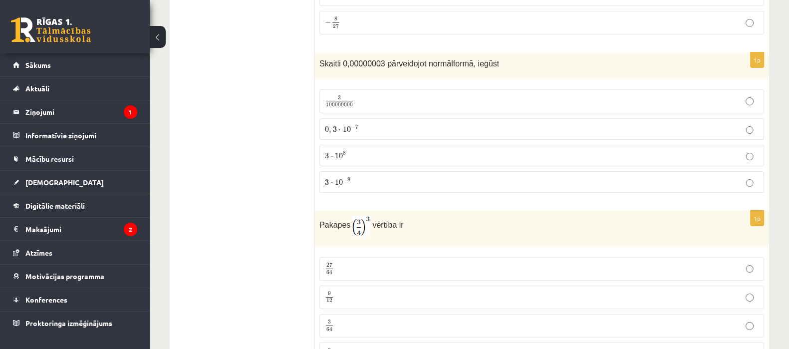
scroll to position [4382, 0]
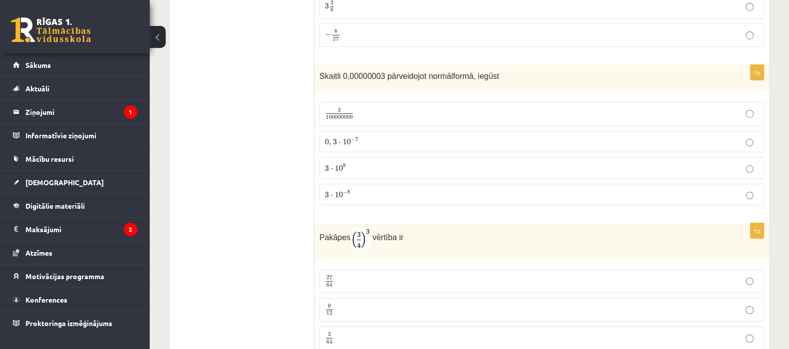
click at [661, 102] on label "3 100000000 3 100000000" at bounding box center [541, 113] width 444 height 23
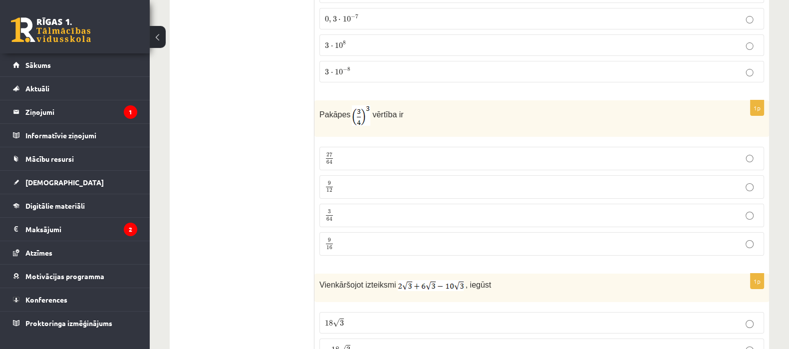
scroll to position [4517, 0]
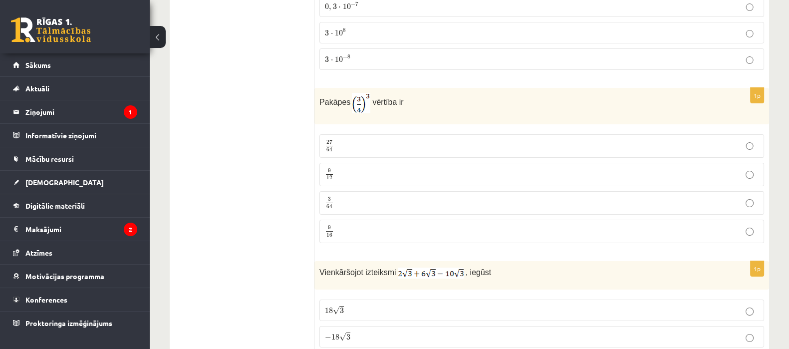
click at [372, 219] on label "9 16 9 16" at bounding box center [541, 230] width 444 height 23
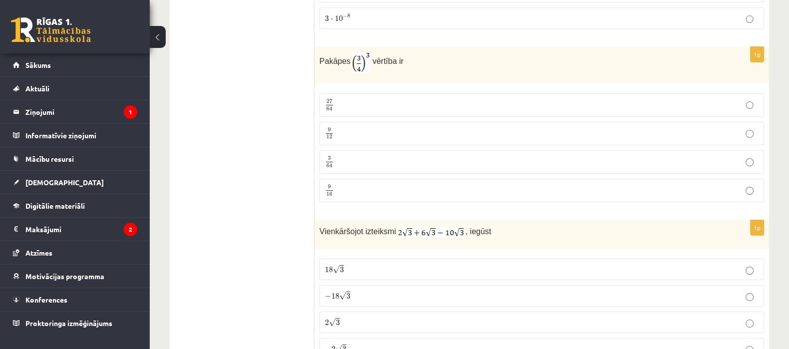
scroll to position [4579, 0]
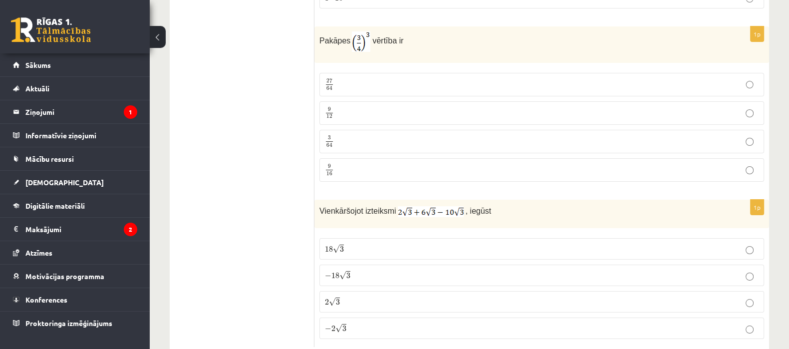
click at [421, 243] on p "18 √ 3 18 3" at bounding box center [541, 248] width 433 height 10
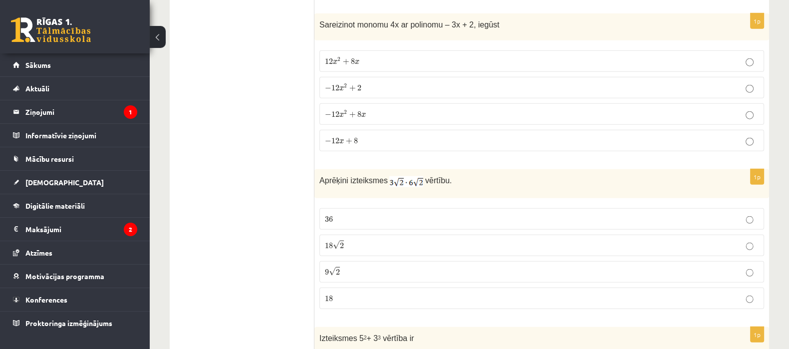
scroll to position [0, 0]
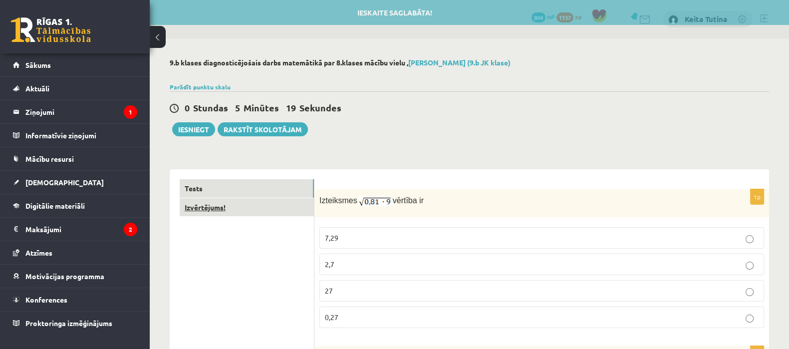
click at [207, 203] on link "Izvērtējums!" at bounding box center [247, 207] width 134 height 18
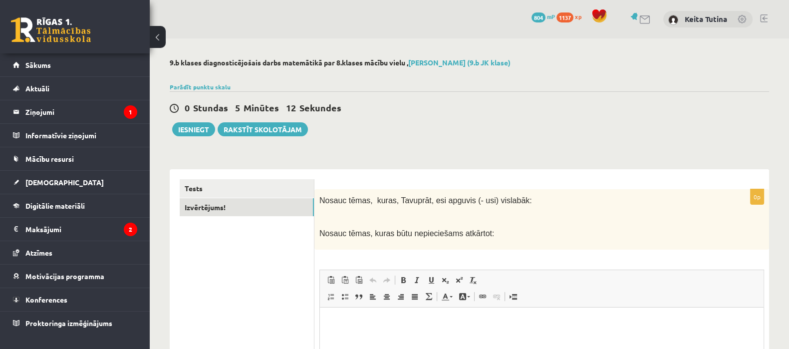
click at [357, 332] on html at bounding box center [541, 322] width 443 height 30
click at [190, 129] on button "Iesniegt" at bounding box center [193, 129] width 43 height 14
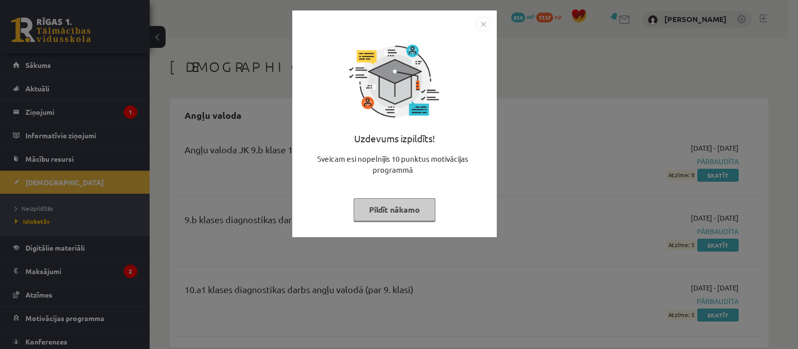
click at [408, 201] on button "Pildīt nākamo" at bounding box center [395, 209] width 82 height 23
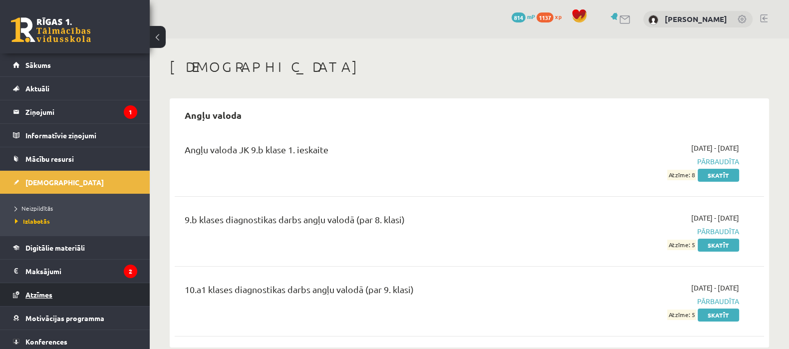
click at [62, 287] on link "Atzīmes" at bounding box center [75, 294] width 124 height 23
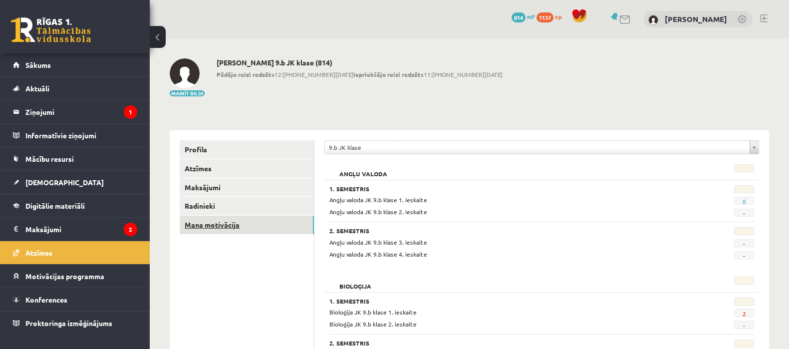
click at [257, 225] on link "Mana motivācija" at bounding box center [247, 224] width 134 height 18
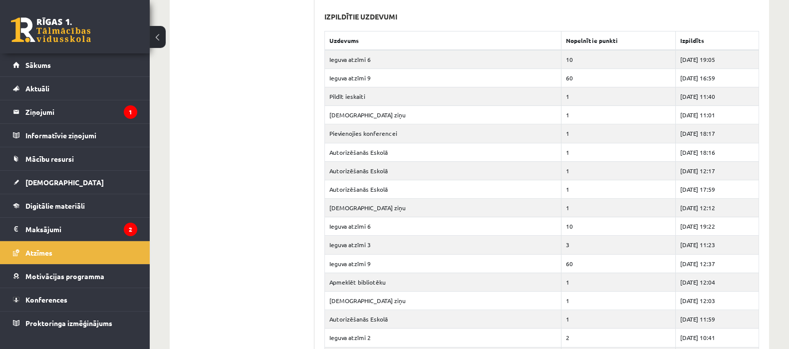
scroll to position [536, 0]
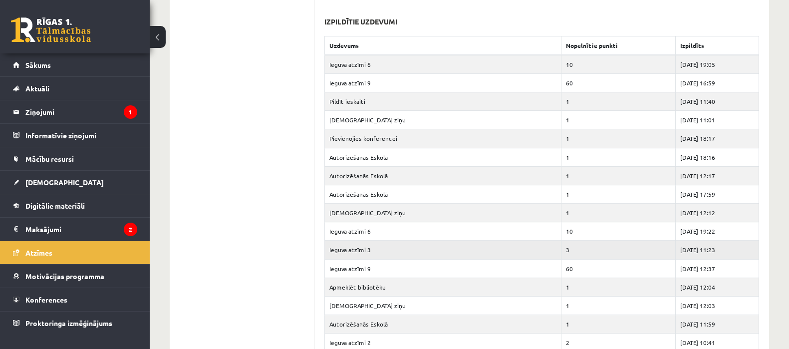
click at [578, 249] on td "3" at bounding box center [618, 249] width 114 height 18
click at [521, 240] on td "Ieguva atzīmi 3" at bounding box center [443, 249] width 236 height 18
click at [364, 249] on td "Ieguva atzīmi 3" at bounding box center [443, 249] width 236 height 18
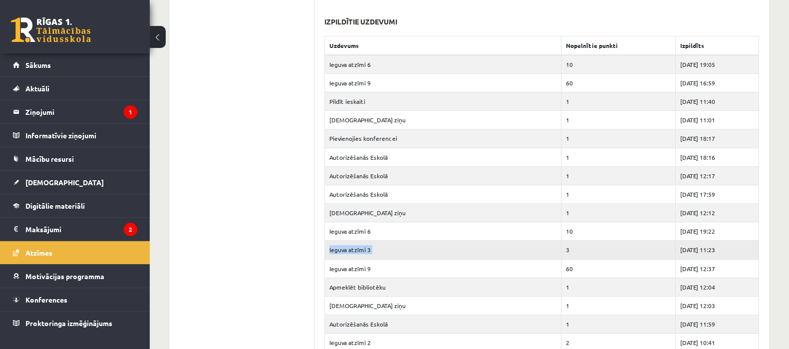
click at [384, 250] on td "Ieguva atzīmi 3" at bounding box center [443, 249] width 236 height 18
click at [60, 182] on link "[DEMOGRAPHIC_DATA]" at bounding box center [75, 182] width 124 height 23
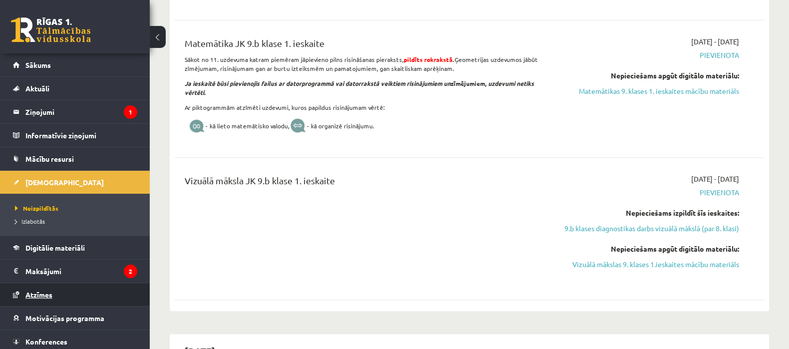
click at [72, 294] on link "Atzīmes" at bounding box center [75, 294] width 124 height 23
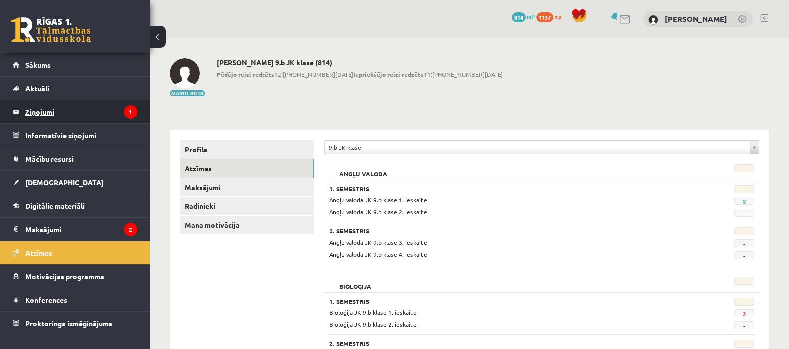
click at [91, 118] on legend "Ziņojumi 1" at bounding box center [81, 111] width 112 height 23
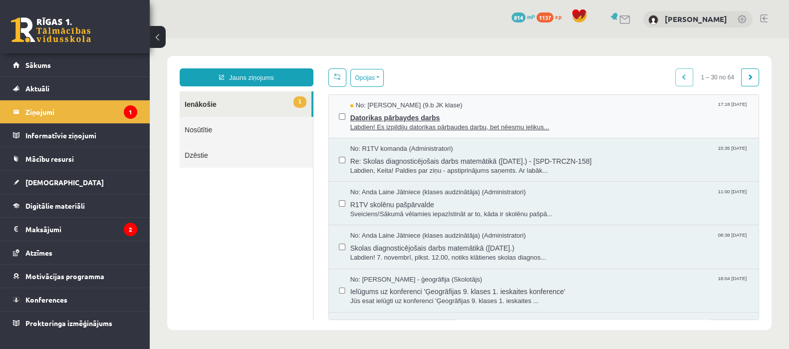
click at [401, 114] on span "Datorikas pārbaydes darbs" at bounding box center [549, 116] width 398 height 12
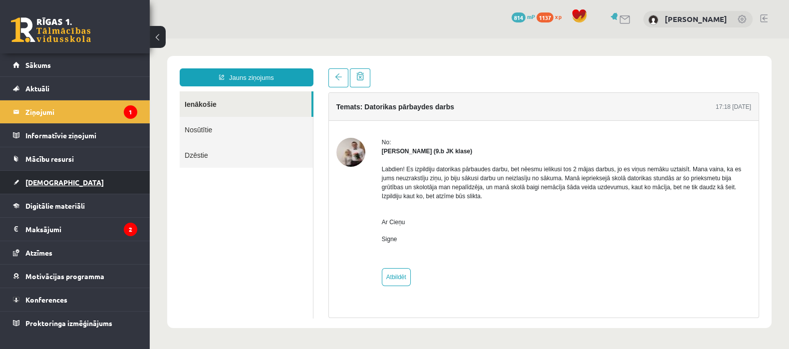
click at [82, 185] on link "[DEMOGRAPHIC_DATA]" at bounding box center [75, 182] width 124 height 23
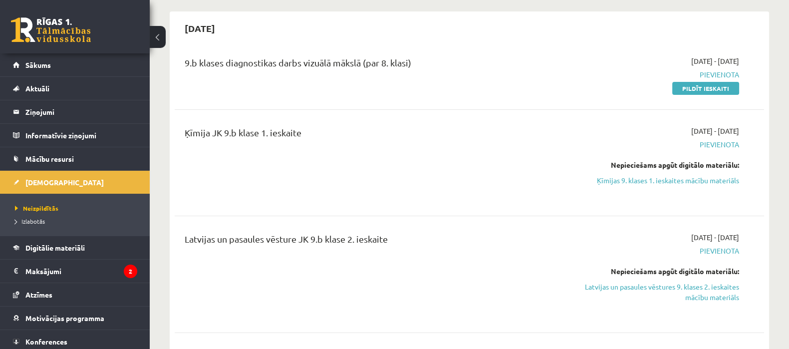
scroll to position [249, 0]
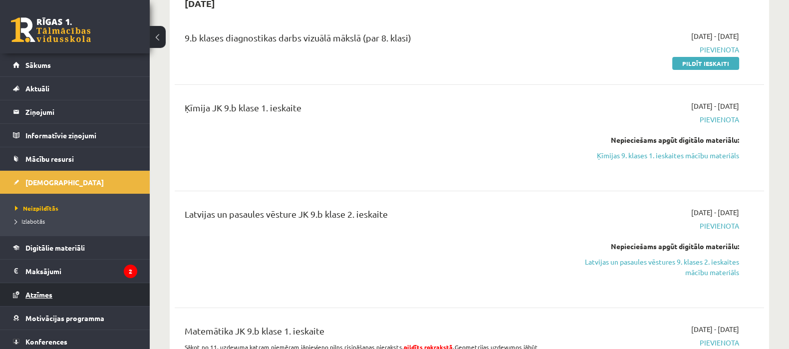
click at [110, 297] on link "Atzīmes" at bounding box center [75, 294] width 124 height 23
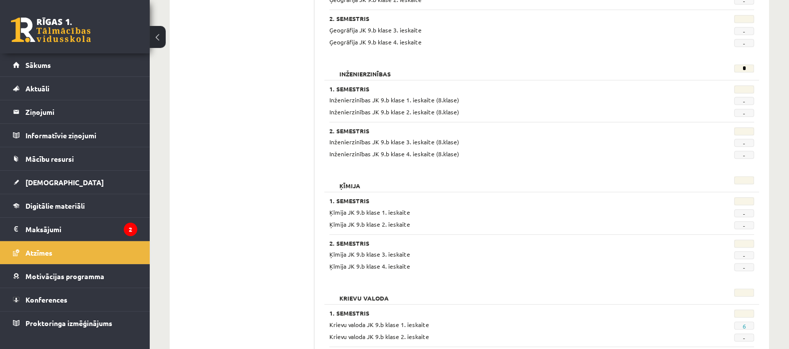
scroll to position [798, 0]
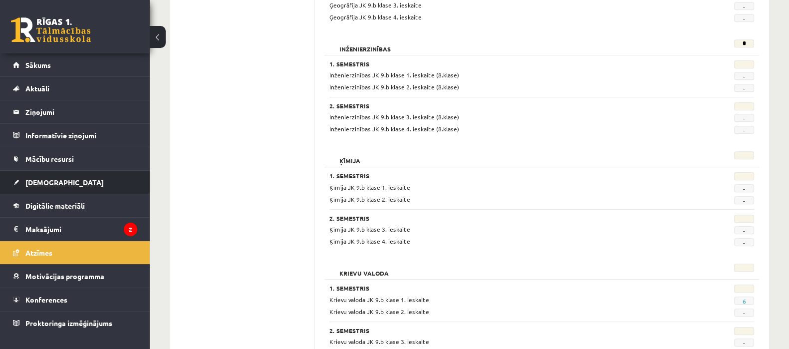
click at [37, 181] on span "[DEMOGRAPHIC_DATA]" at bounding box center [64, 182] width 78 height 9
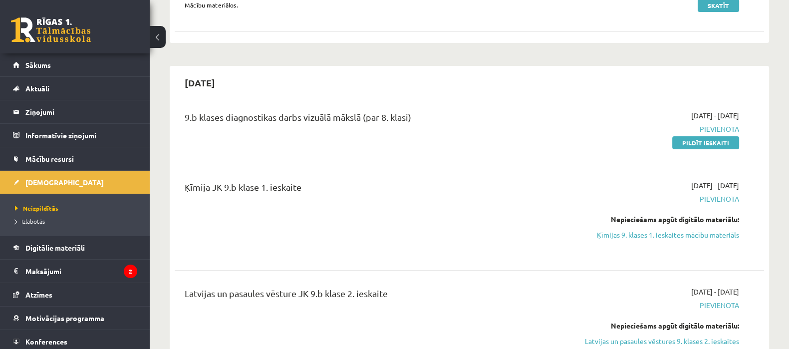
scroll to position [190, 0]
